Goal: Task Accomplishment & Management: Use online tool/utility

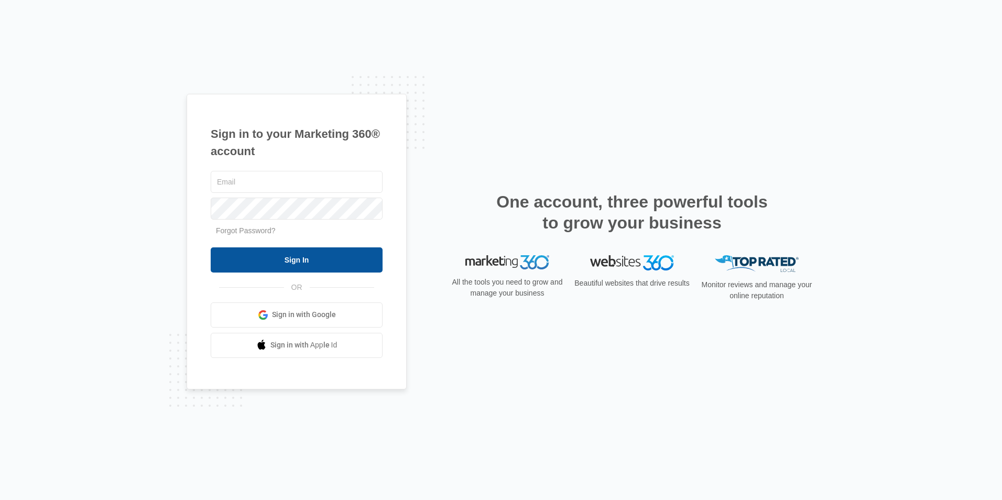
type input "[PERSON_NAME][EMAIL_ADDRESS][DOMAIN_NAME]"
click at [331, 259] on input "Sign In" at bounding box center [297, 259] width 172 height 25
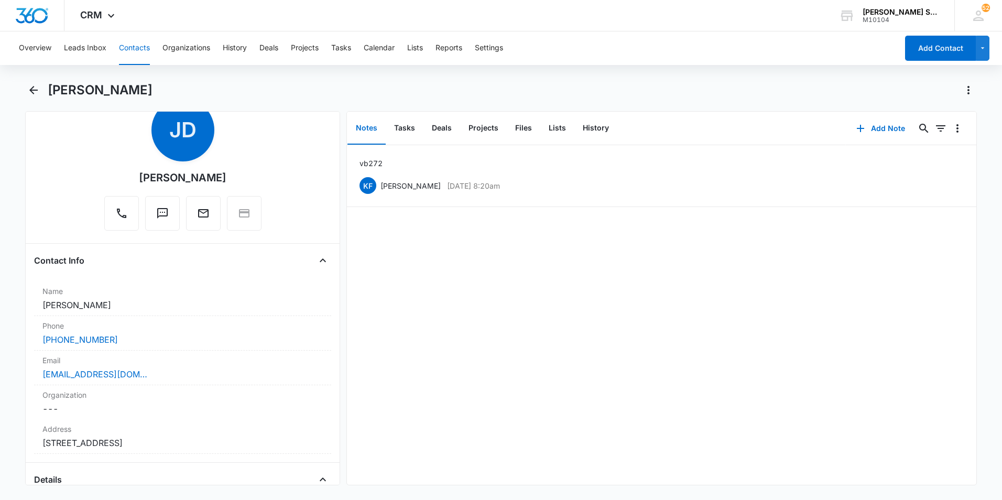
scroll to position [157, 0]
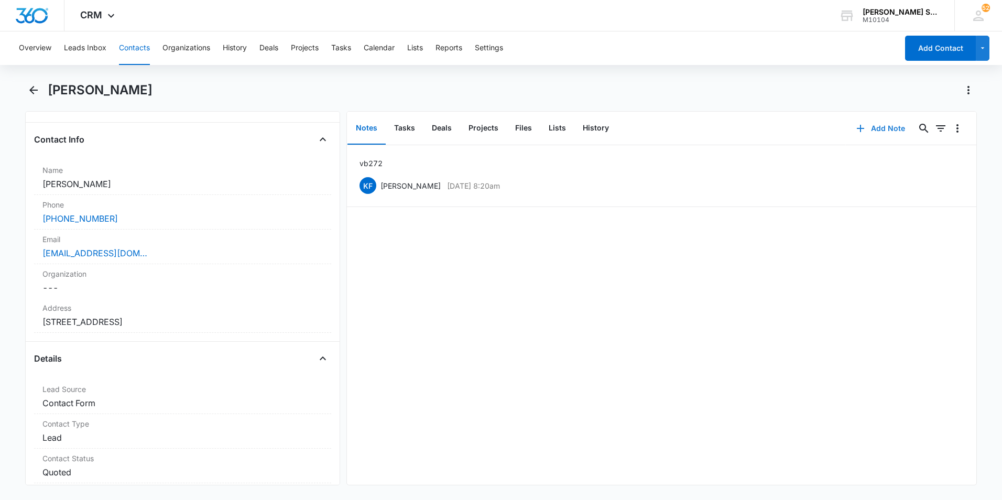
click at [884, 128] on button "Add Note" at bounding box center [881, 128] width 70 height 25
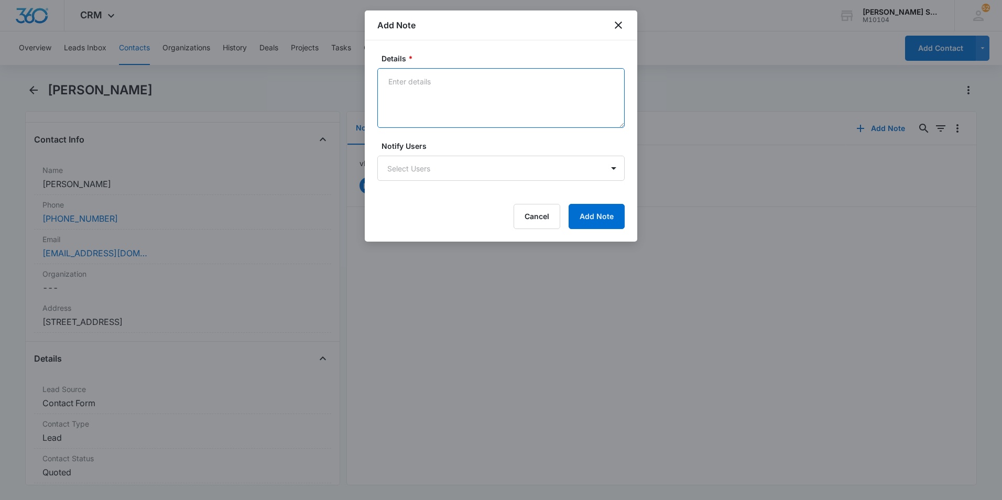
click at [458, 82] on textarea "Details *" at bounding box center [500, 98] width 247 height 60
type textarea "lvm"
click at [616, 218] on button "Add Note" at bounding box center [597, 216] width 56 height 25
